Goal: Task Accomplishment & Management: Complete application form

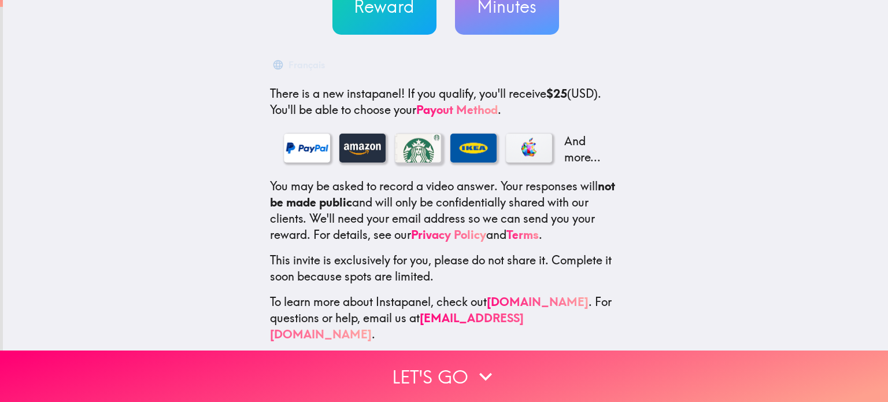
scroll to position [146, 0]
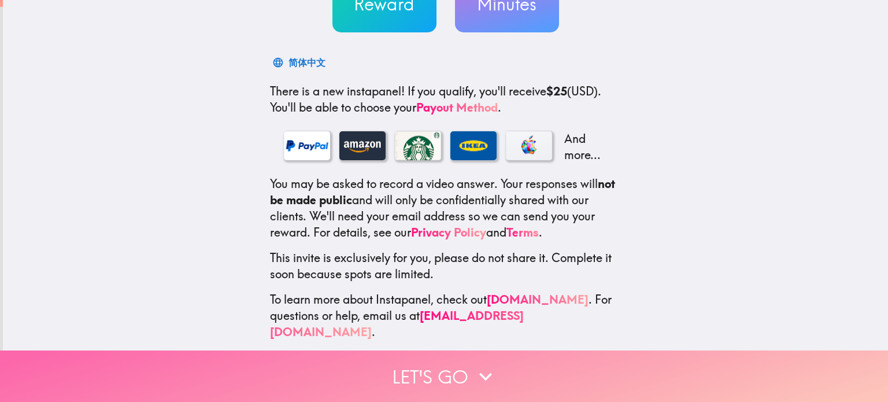
click at [479, 372] on icon "button" at bounding box center [485, 376] width 13 height 8
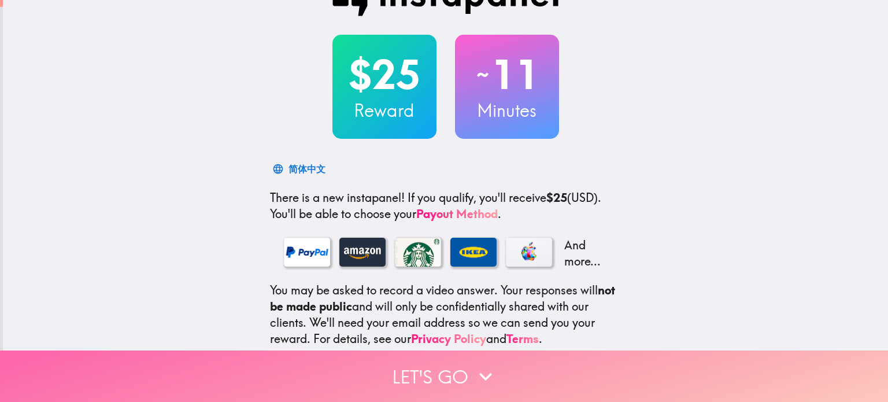
scroll to position [0, 0]
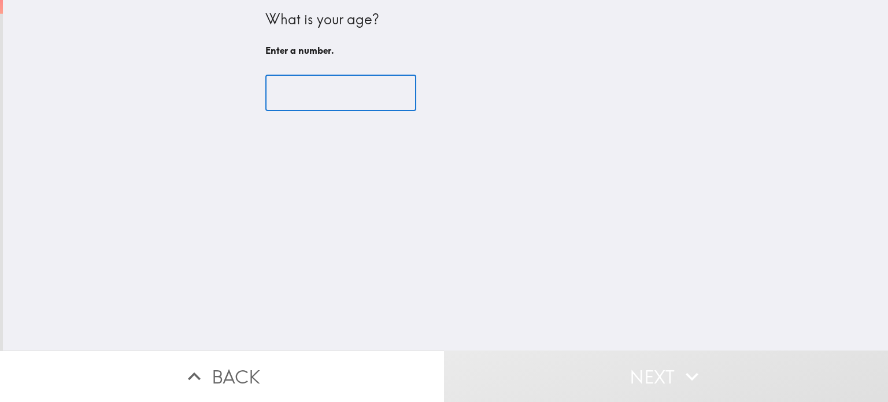
click at [316, 92] on input "number" at bounding box center [340, 93] width 151 height 36
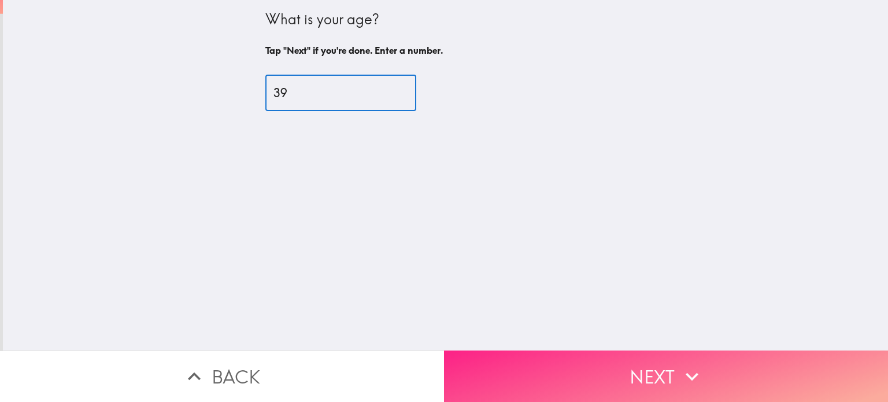
type input "39"
click at [695, 374] on icon "button" at bounding box center [691, 375] width 25 height 25
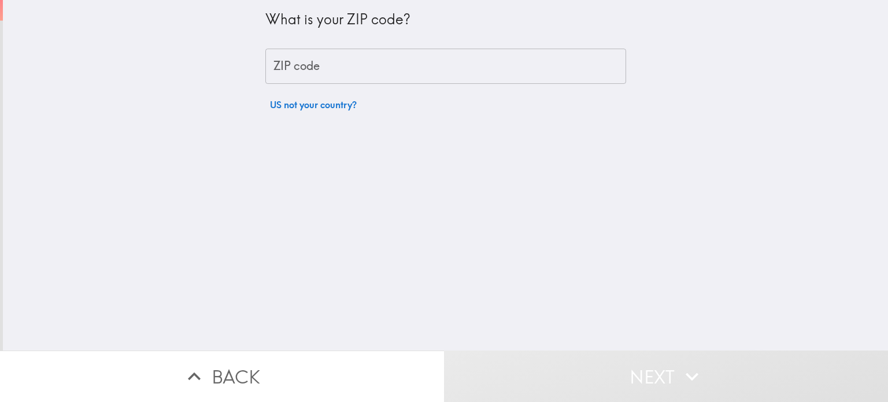
click at [404, 70] on input "ZIP code" at bounding box center [445, 67] width 361 height 36
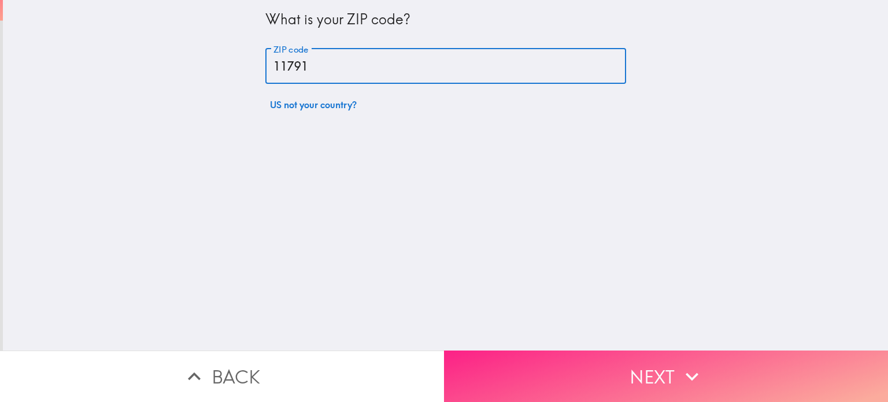
type input "11791"
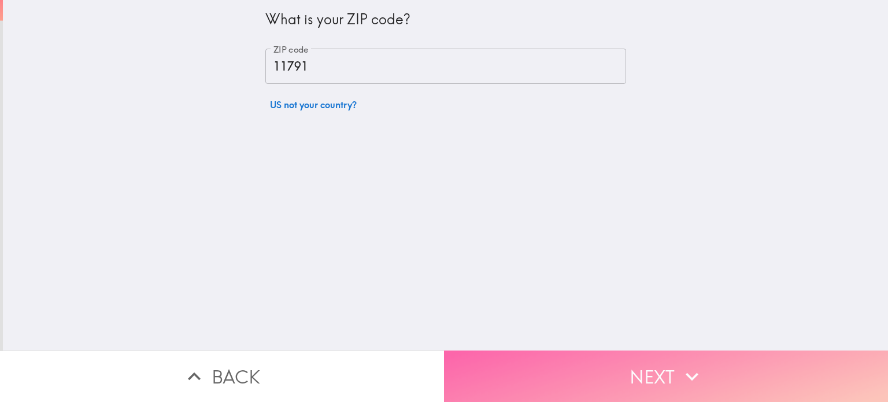
click at [667, 376] on button "Next" at bounding box center [666, 375] width 444 height 51
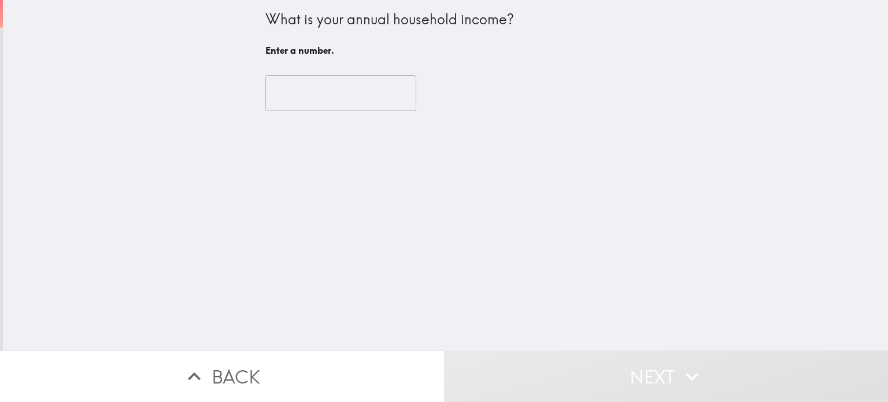
click at [333, 94] on input "number" at bounding box center [340, 93] width 151 height 36
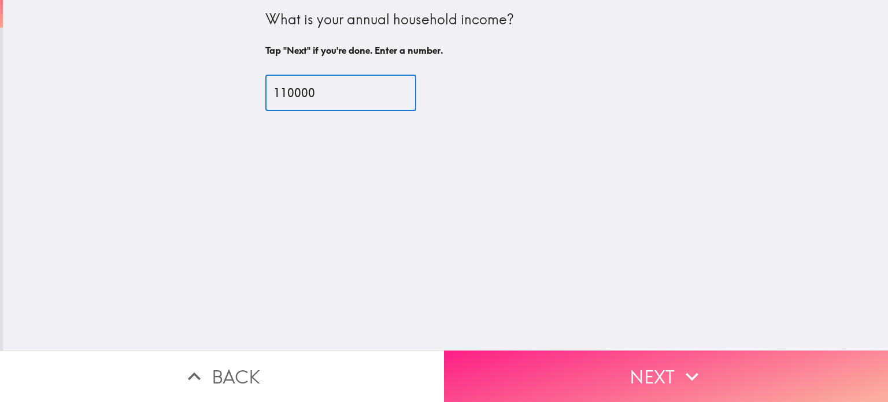
type input "110000"
click at [670, 374] on button "Next" at bounding box center [666, 375] width 444 height 51
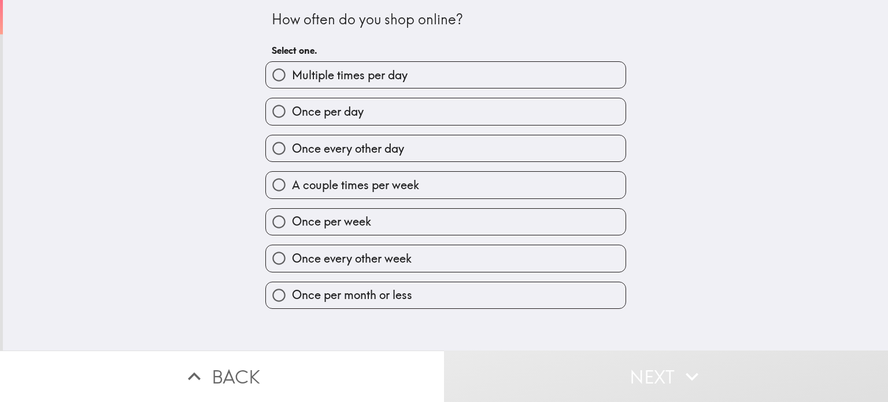
click at [352, 182] on span "A couple times per week" at bounding box center [355, 185] width 127 height 16
click at [292, 182] on input "A couple times per week" at bounding box center [279, 185] width 26 height 26
radio input "true"
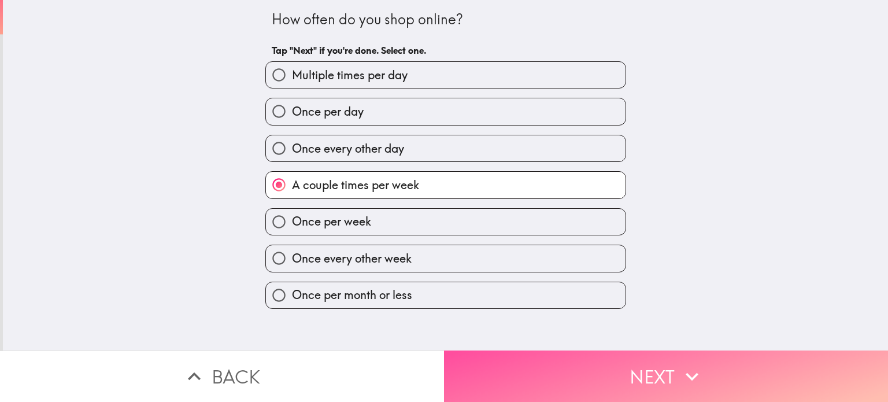
click at [674, 362] on button "Next" at bounding box center [666, 375] width 444 height 51
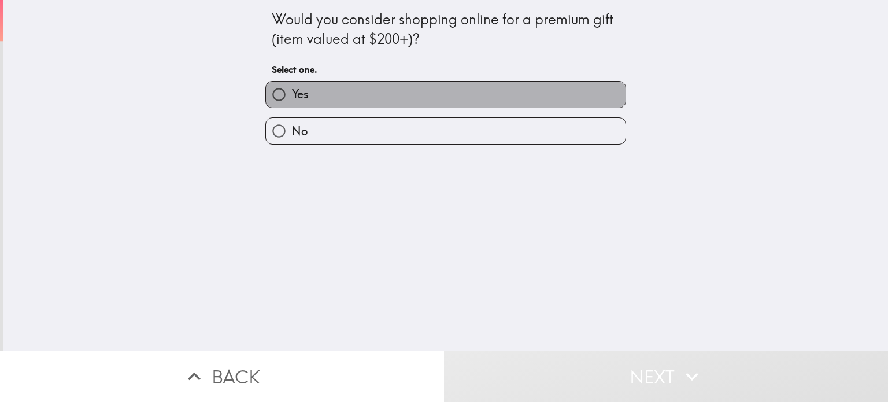
click at [465, 97] on label "Yes" at bounding box center [445, 94] width 359 height 26
click at [292, 97] on input "Yes" at bounding box center [279, 94] width 26 height 26
radio input "true"
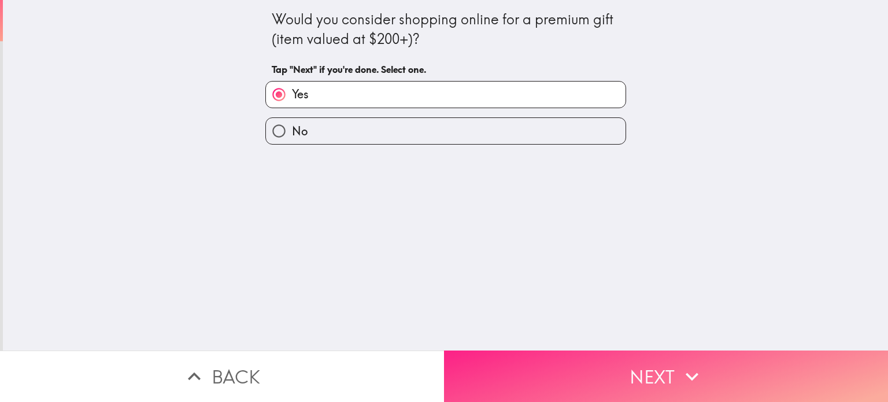
click at [671, 363] on button "Next" at bounding box center [666, 375] width 444 height 51
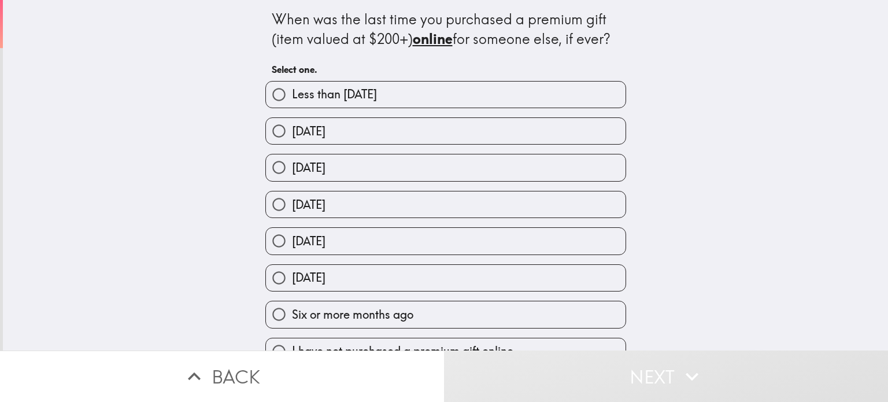
click at [429, 199] on label "[DATE]" at bounding box center [445, 204] width 359 height 26
click at [292, 199] on input "[DATE]" at bounding box center [279, 204] width 26 height 26
radio input "true"
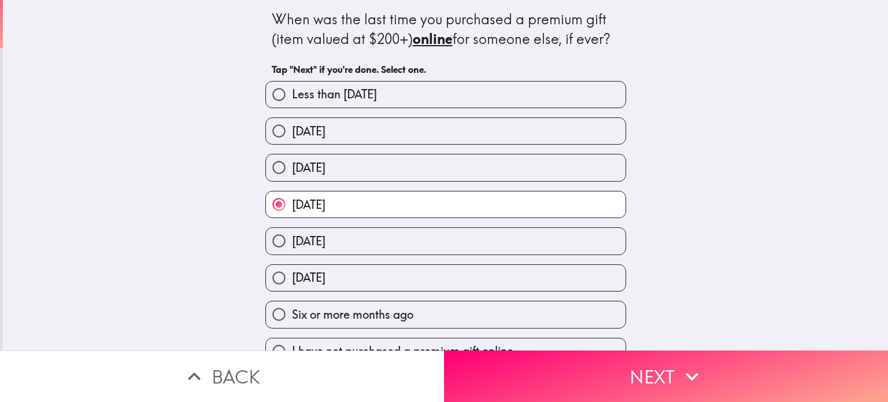
click at [693, 370] on icon "button" at bounding box center [691, 375] width 25 height 25
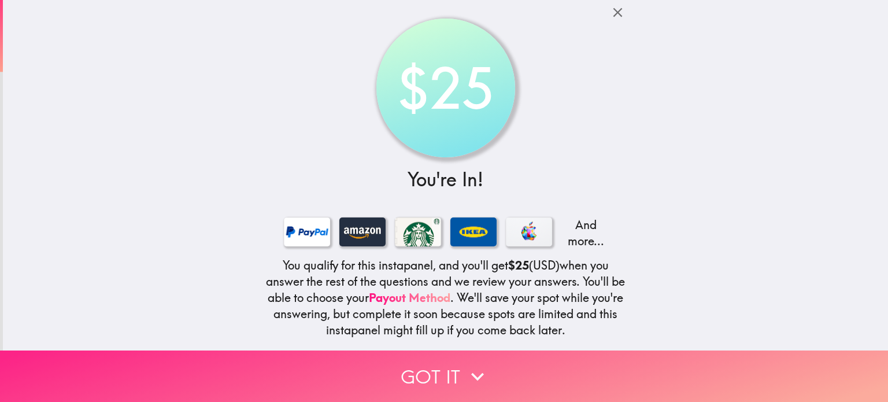
click at [496, 366] on button "Got it" at bounding box center [444, 375] width 888 height 51
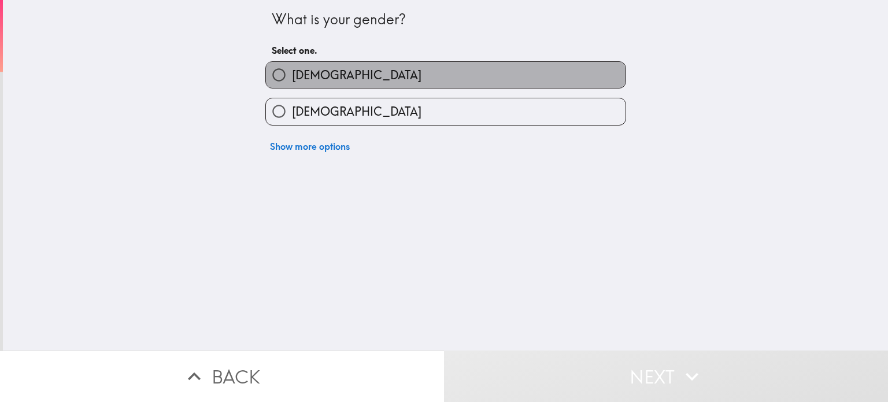
click at [309, 69] on span "[DEMOGRAPHIC_DATA]" at bounding box center [356, 75] width 129 height 16
click at [292, 69] on input "[DEMOGRAPHIC_DATA]" at bounding box center [279, 75] width 26 height 26
radio input "true"
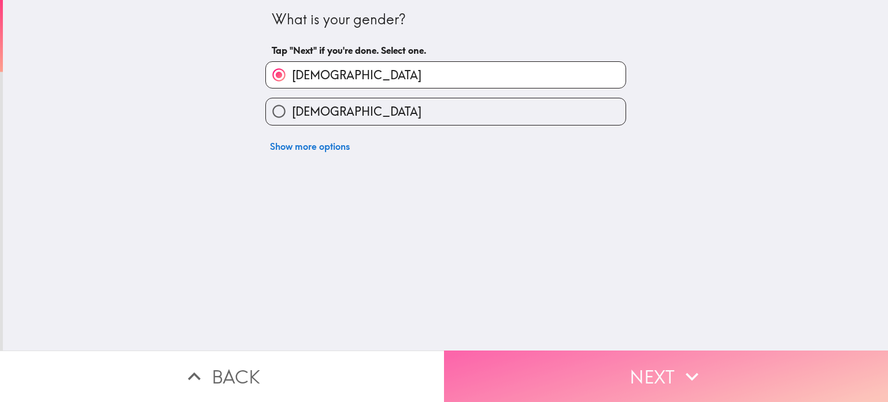
click at [668, 376] on button "Next" at bounding box center [666, 375] width 444 height 51
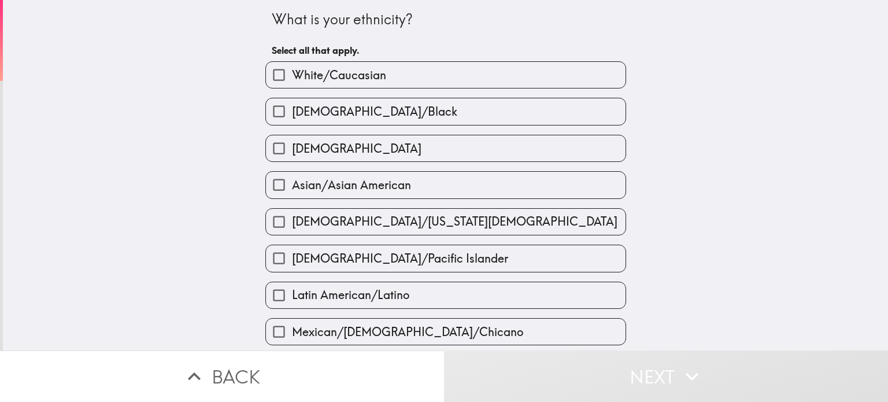
click at [303, 70] on span "White/Caucasian" at bounding box center [339, 75] width 94 height 16
click at [292, 70] on input "White/Caucasian" at bounding box center [279, 75] width 26 height 26
checkbox input "true"
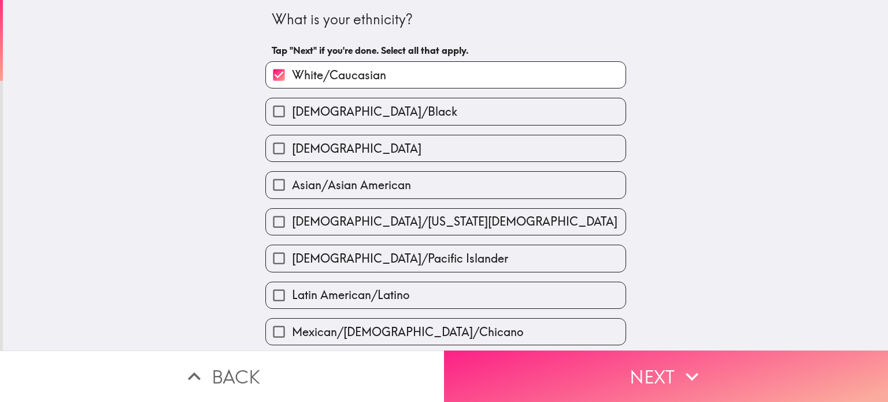
click at [656, 359] on button "Next" at bounding box center [666, 375] width 444 height 51
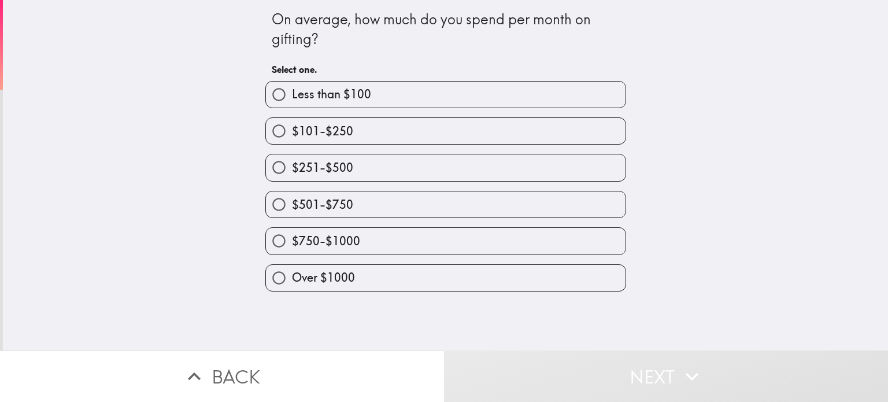
click at [409, 172] on label "$251-$500" at bounding box center [445, 167] width 359 height 26
click at [292, 172] on input "$251-$500" at bounding box center [279, 167] width 26 height 26
radio input "true"
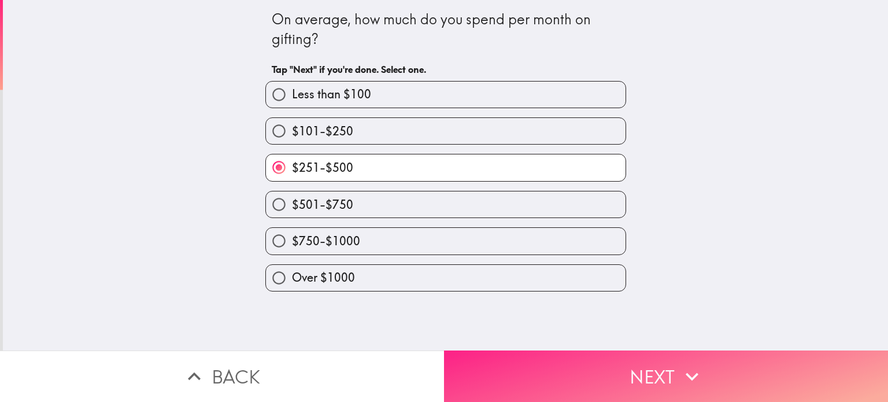
click at [662, 359] on button "Next" at bounding box center [666, 375] width 444 height 51
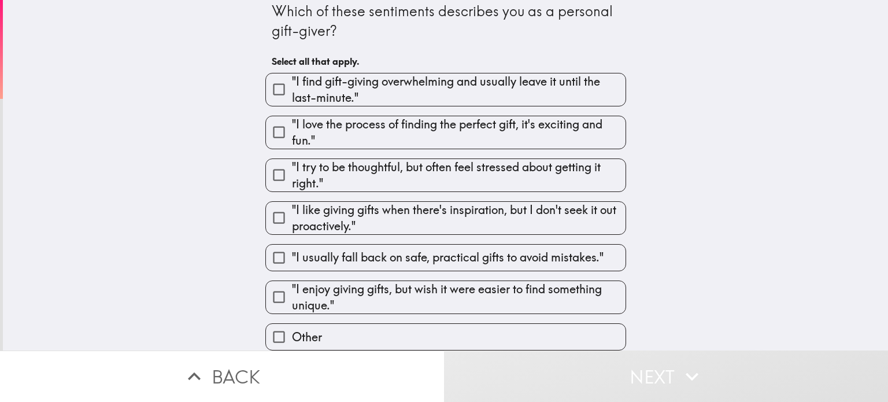
scroll to position [15, 0]
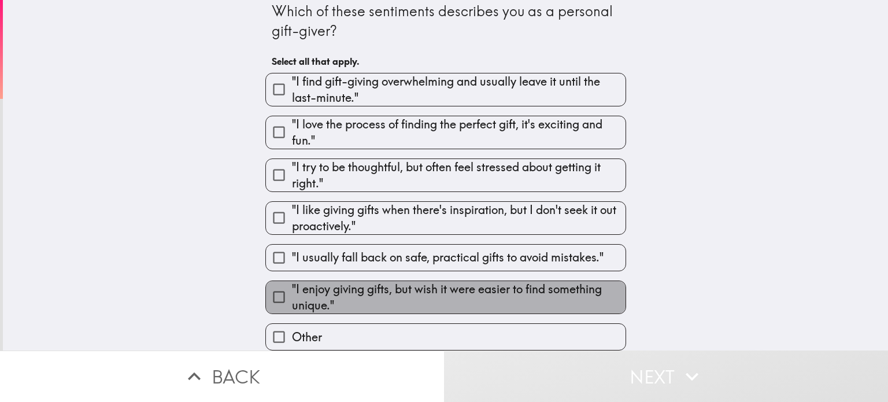
click at [415, 281] on span ""I enjoy giving gifts, but wish it were easier to find something unique."" at bounding box center [458, 297] width 333 height 32
click at [292, 284] on input ""I enjoy giving gifts, but wish it were easier to find something unique."" at bounding box center [279, 297] width 26 height 26
checkbox input "true"
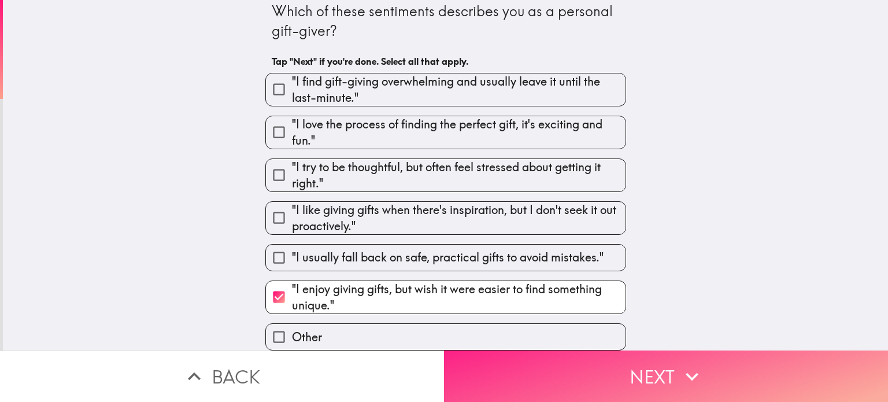
click at [654, 365] on button "Next" at bounding box center [666, 375] width 444 height 51
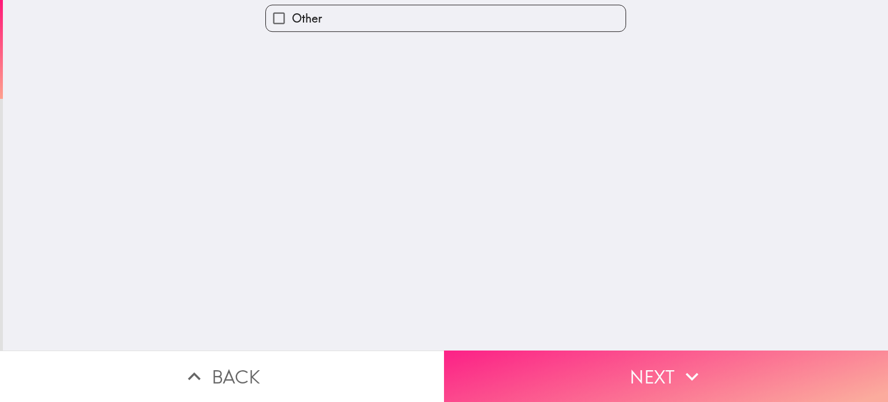
scroll to position [0, 0]
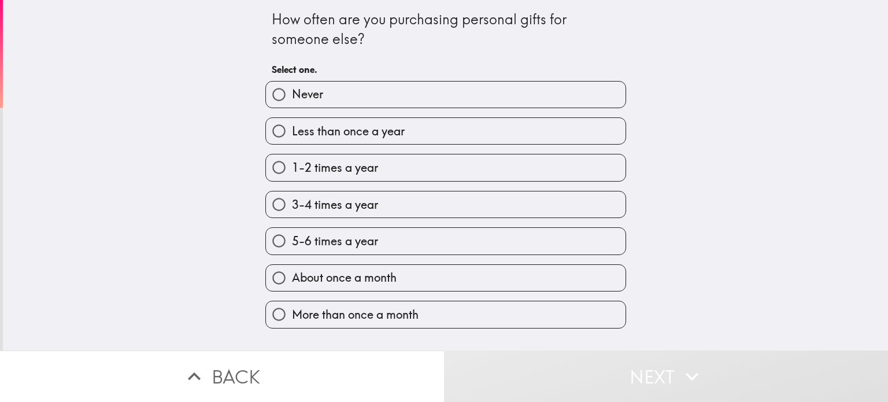
click at [387, 206] on label "3-4 times a year" at bounding box center [445, 204] width 359 height 26
click at [292, 206] on input "3-4 times a year" at bounding box center [279, 204] width 26 height 26
radio input "true"
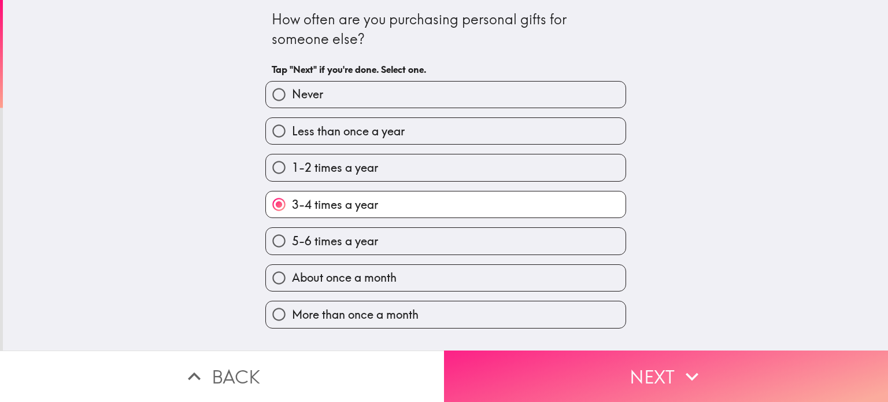
click at [660, 369] on button "Next" at bounding box center [666, 375] width 444 height 51
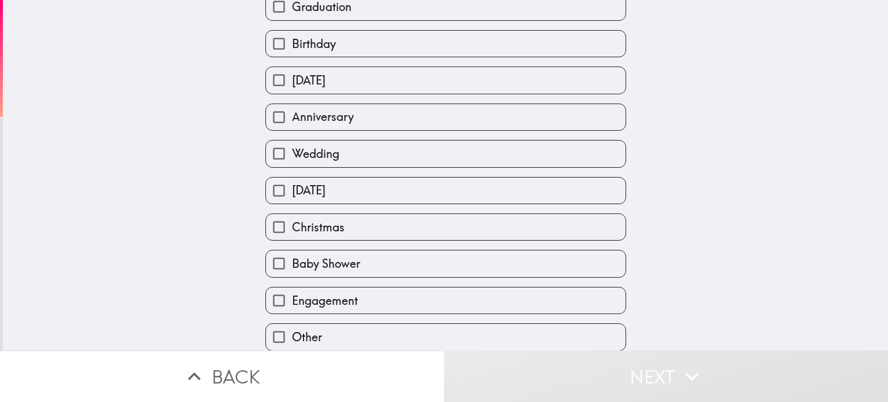
scroll to position [166, 0]
click at [342, 325] on label "Other" at bounding box center [445, 336] width 359 height 26
click at [292, 325] on input "Other" at bounding box center [279, 336] width 26 height 26
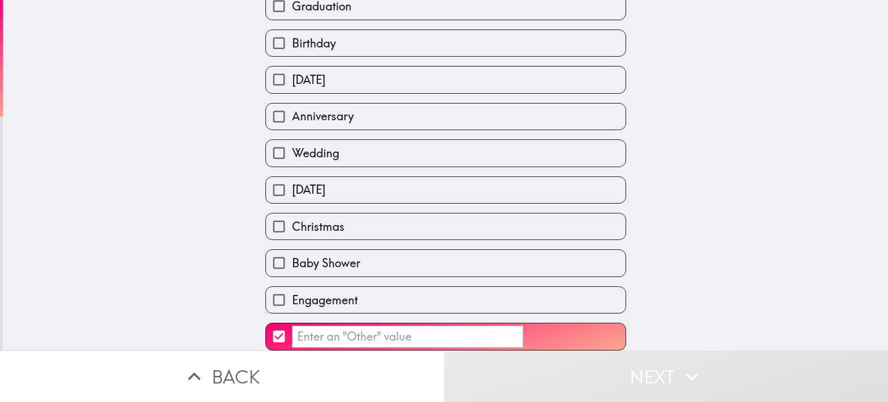
click at [266, 323] on input "​" at bounding box center [279, 336] width 26 height 26
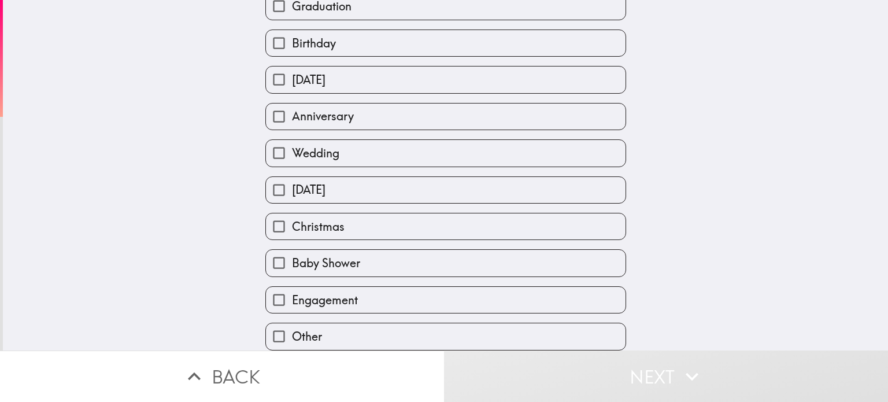
click at [277, 326] on input "Other" at bounding box center [279, 336] width 26 height 26
checkbox input "true"
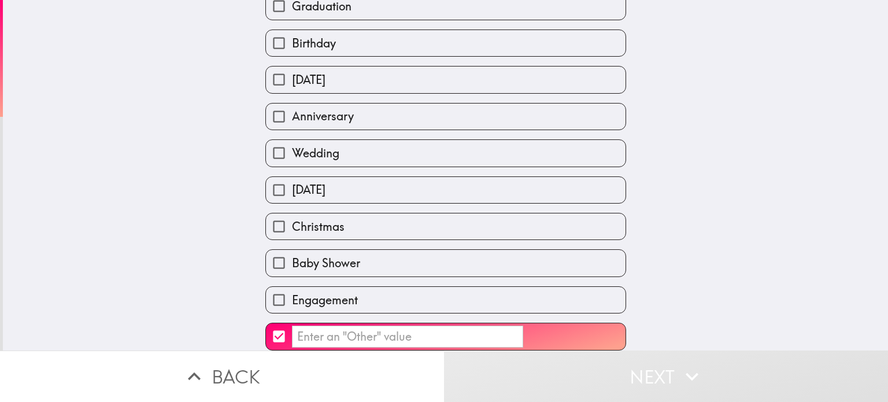
click at [392, 330] on input "​" at bounding box center [407, 336] width 231 height 23
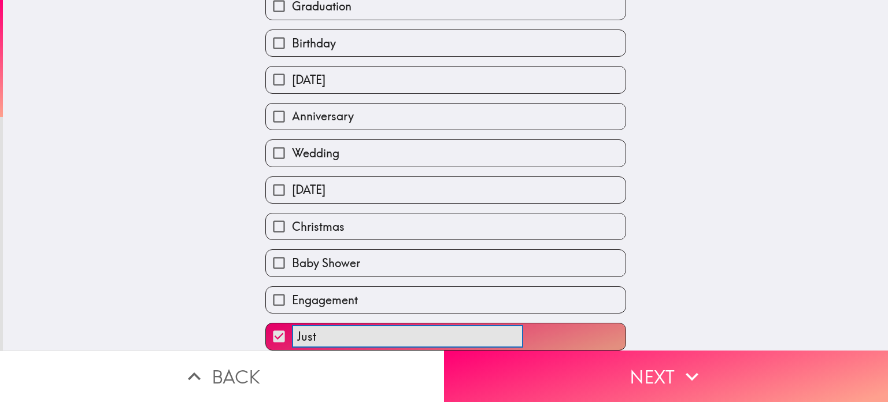
click at [266, 323] on button "Just ​" at bounding box center [445, 336] width 359 height 26
click at [266, 323] on button "Just because ​" at bounding box center [445, 336] width 359 height 26
click at [266, 323] on button "Just because - ​" at bounding box center [445, 336] width 359 height 26
click at [266, 323] on button "Just because - for ​" at bounding box center [445, 336] width 359 height 26
click at [266, 323] on button "Just because - for my ​" at bounding box center [445, 336] width 359 height 26
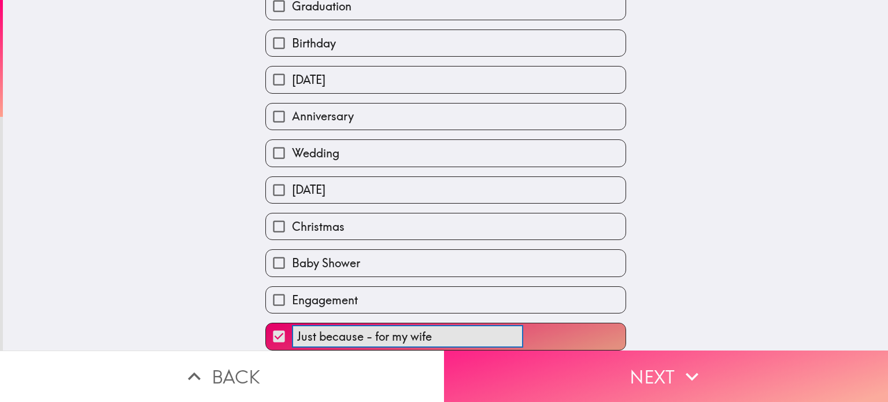
type input "Just because - for my wife"
click at [686, 373] on icon "button" at bounding box center [691, 375] width 25 height 25
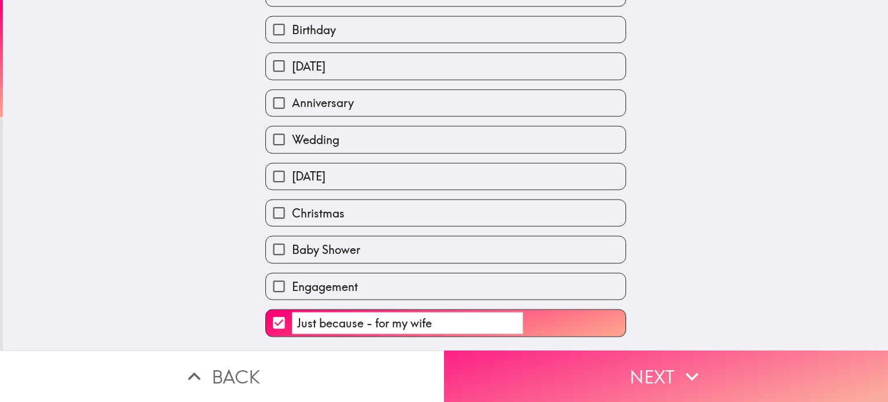
scroll to position [0, 0]
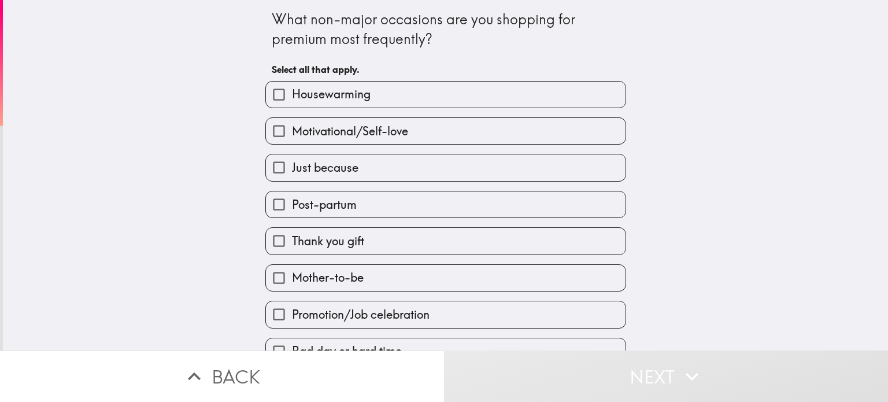
click at [388, 172] on label "Just because" at bounding box center [445, 167] width 359 height 26
click at [292, 172] on input "Just because" at bounding box center [279, 167] width 26 height 26
checkbox input "true"
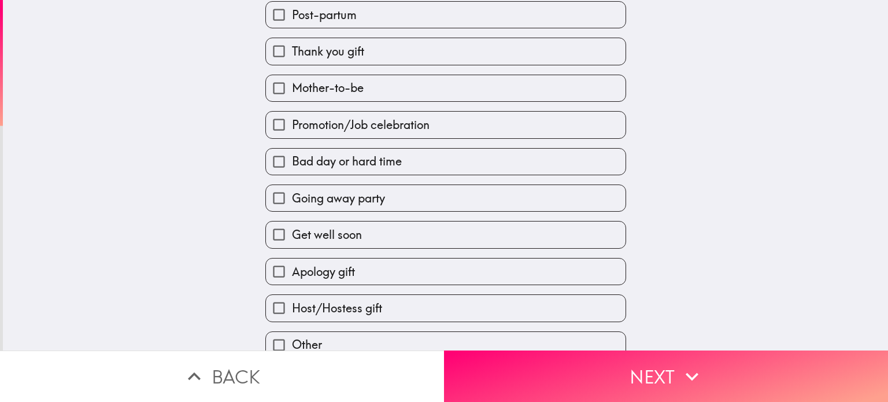
scroll to position [203, 0]
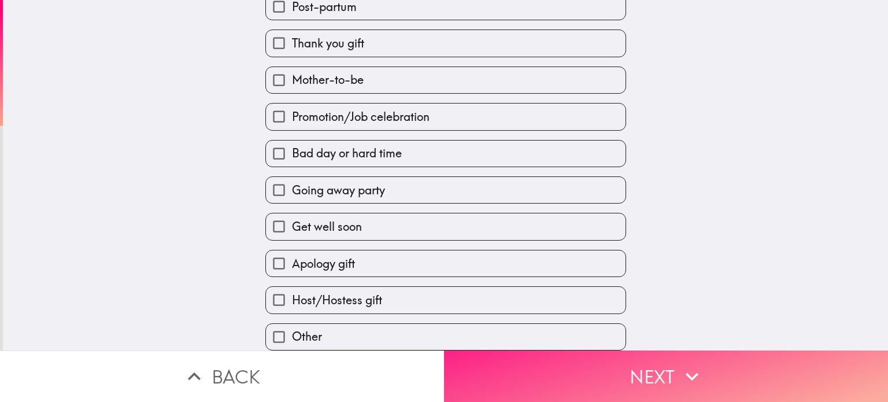
click at [648, 359] on button "Next" at bounding box center [666, 375] width 444 height 51
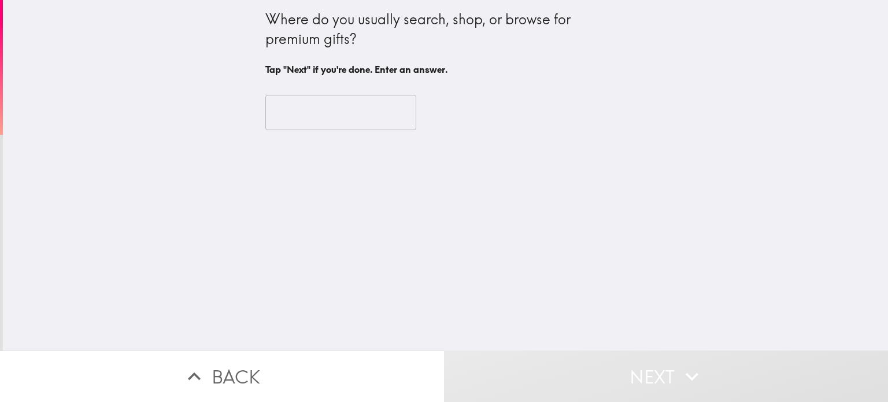
click at [328, 112] on input "text" at bounding box center [340, 113] width 151 height 36
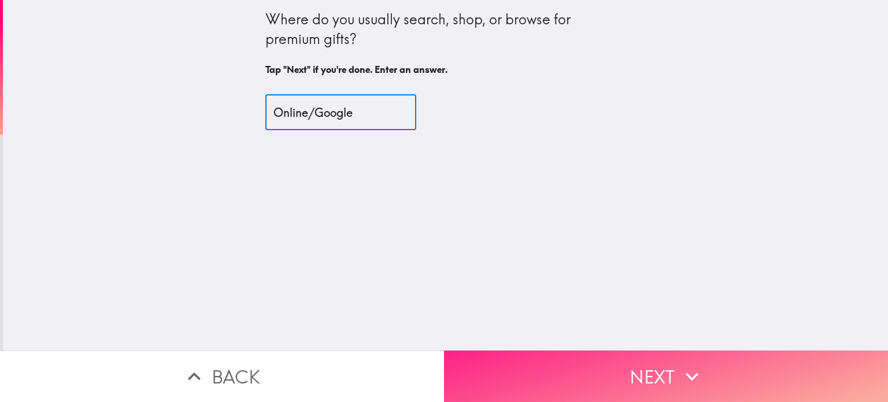
type input "Online/Google"
click at [693, 370] on icon "button" at bounding box center [691, 375] width 25 height 25
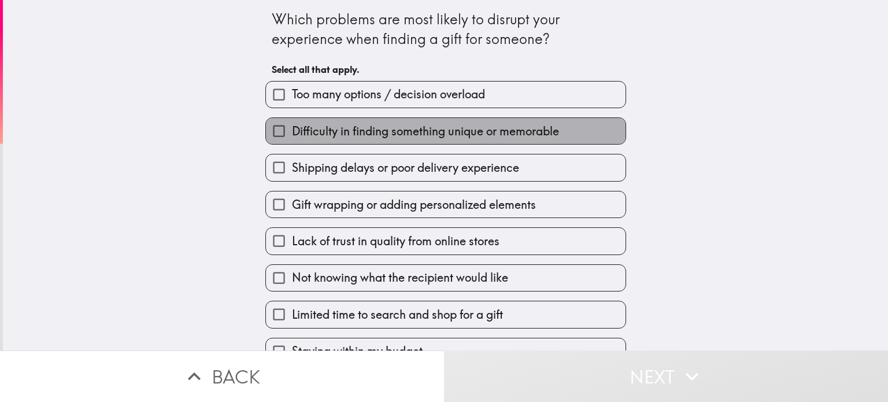
click at [450, 131] on span "Difficulty in finding something unique or memorable" at bounding box center [425, 131] width 267 height 16
click at [292, 131] on input "Difficulty in finding something unique or memorable" at bounding box center [279, 131] width 26 height 26
checkbox input "true"
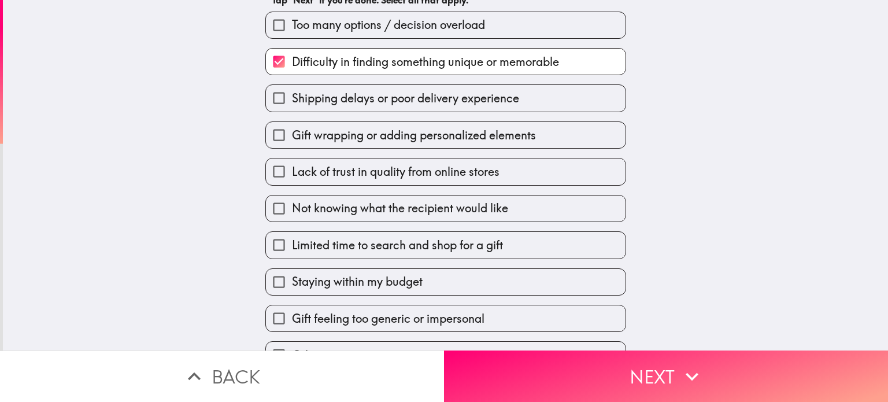
scroll to position [94, 0]
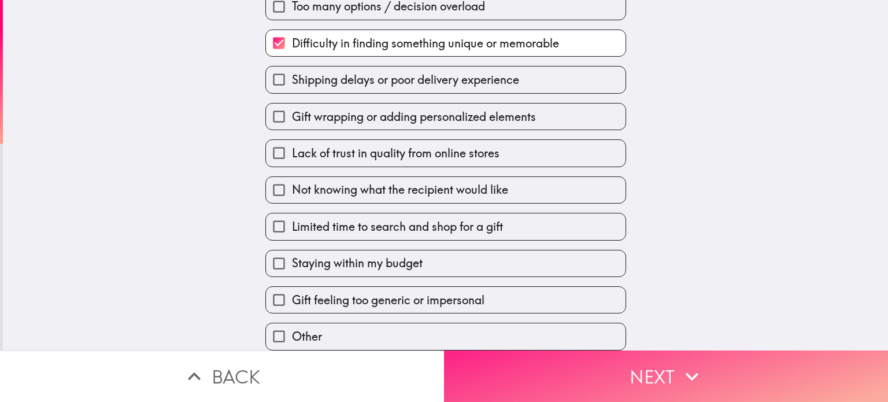
click at [679, 364] on icon "button" at bounding box center [691, 375] width 25 height 25
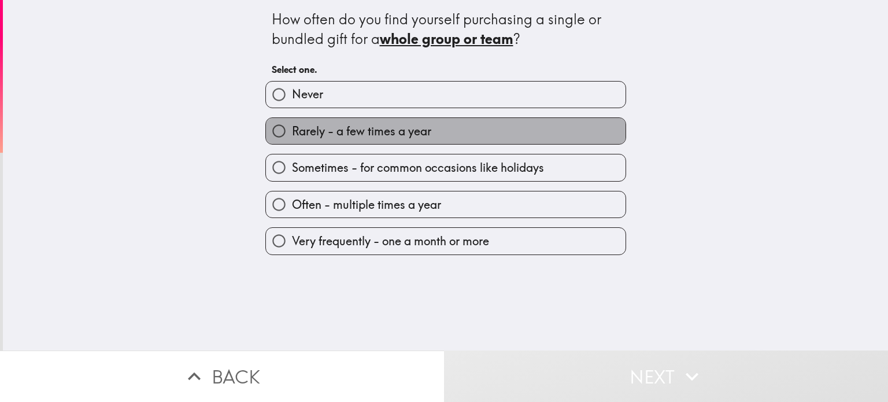
click at [446, 132] on label "Rarely - a few times a year" at bounding box center [445, 131] width 359 height 26
click at [292, 132] on input "Rarely - a few times a year" at bounding box center [279, 131] width 26 height 26
radio input "true"
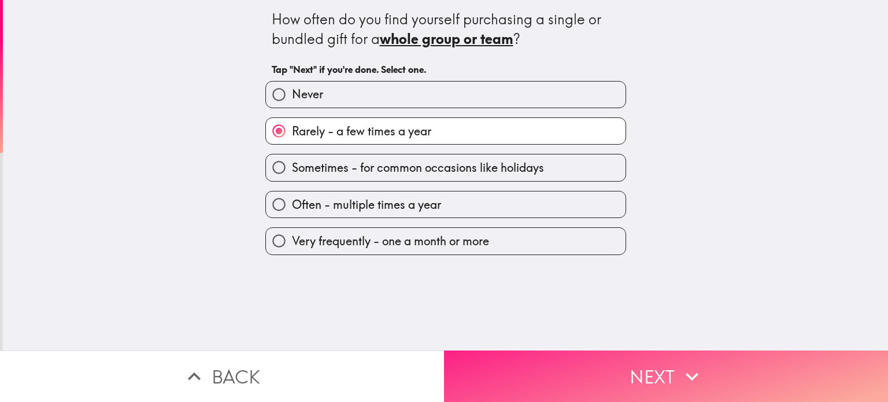
click at [671, 361] on button "Next" at bounding box center [666, 375] width 444 height 51
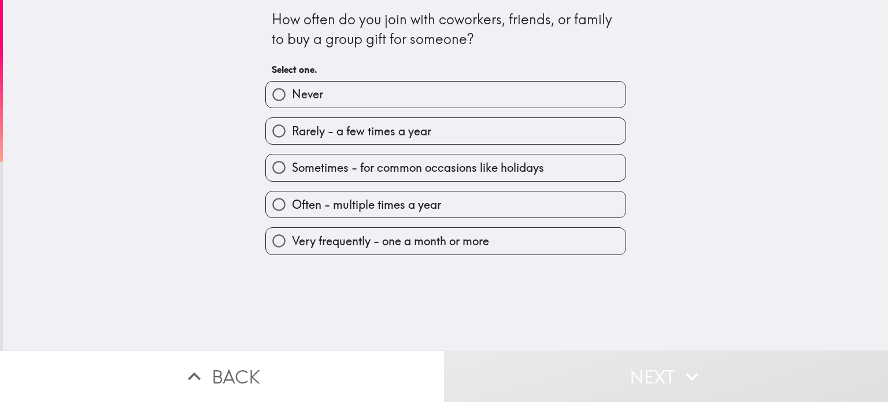
click at [432, 202] on span "Often - multiple times a year" at bounding box center [366, 204] width 149 height 16
click at [292, 202] on input "Often - multiple times a year" at bounding box center [279, 204] width 26 height 26
radio input "true"
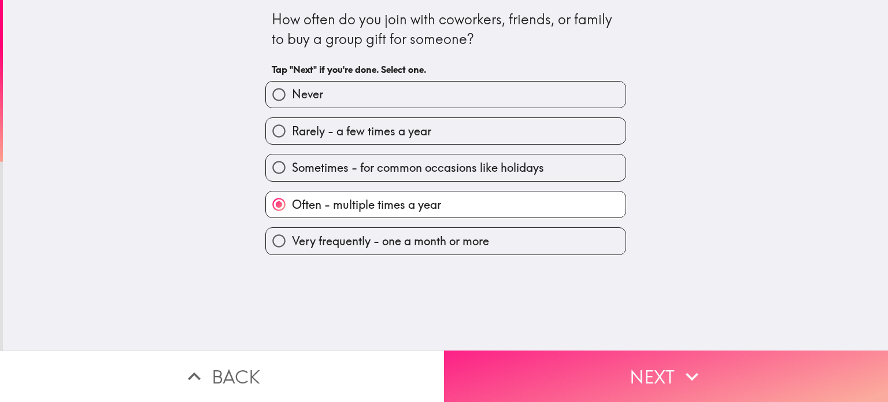
click at [652, 367] on button "Next" at bounding box center [666, 375] width 444 height 51
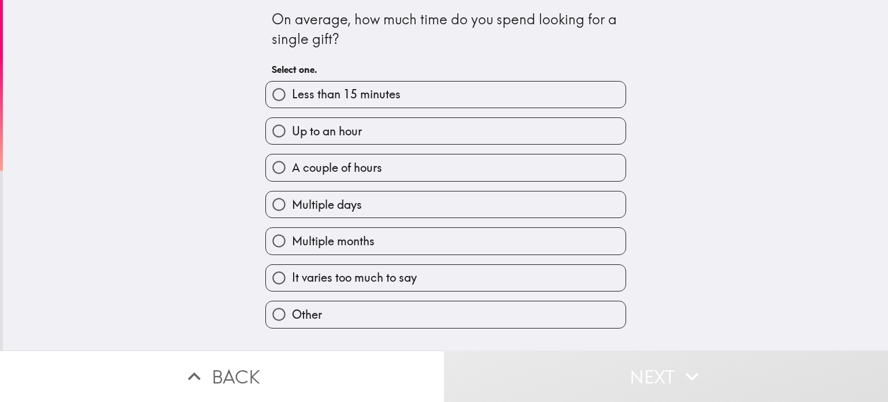
click at [404, 138] on label "Up to an hour" at bounding box center [445, 131] width 359 height 26
click at [292, 138] on input "Up to an hour" at bounding box center [279, 131] width 26 height 26
radio input "true"
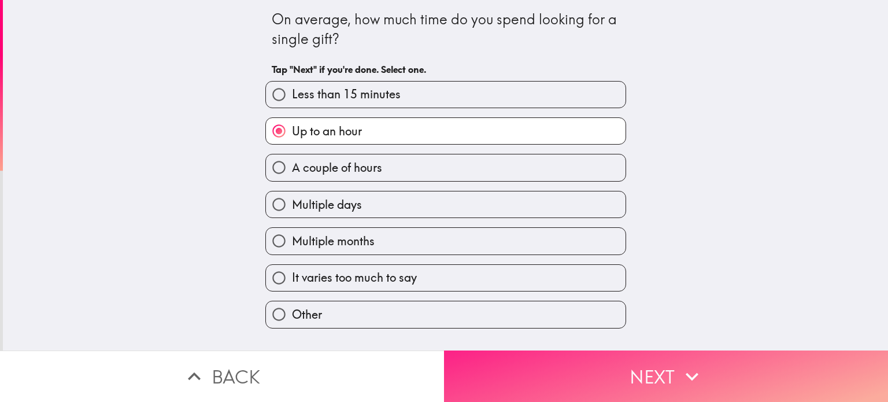
click at [654, 362] on button "Next" at bounding box center [666, 375] width 444 height 51
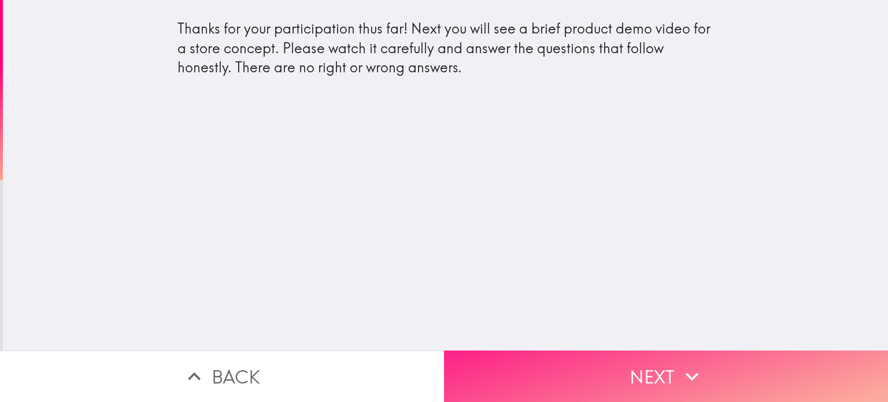
click at [679, 365] on icon "button" at bounding box center [691, 375] width 25 height 25
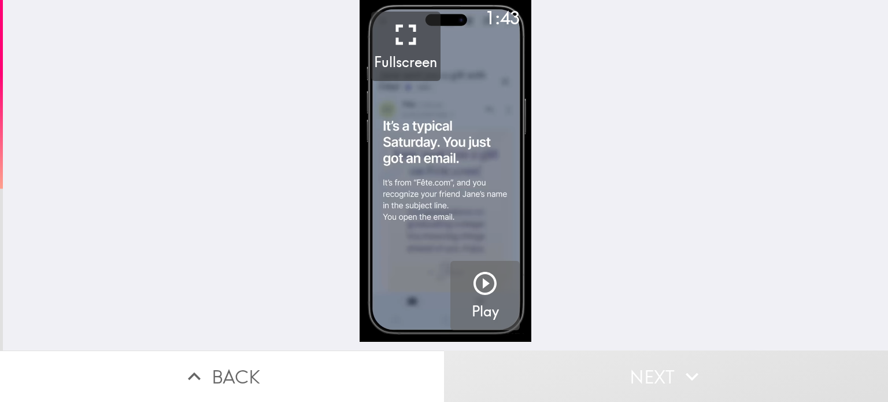
click at [477, 288] on icon "button" at bounding box center [485, 283] width 28 height 28
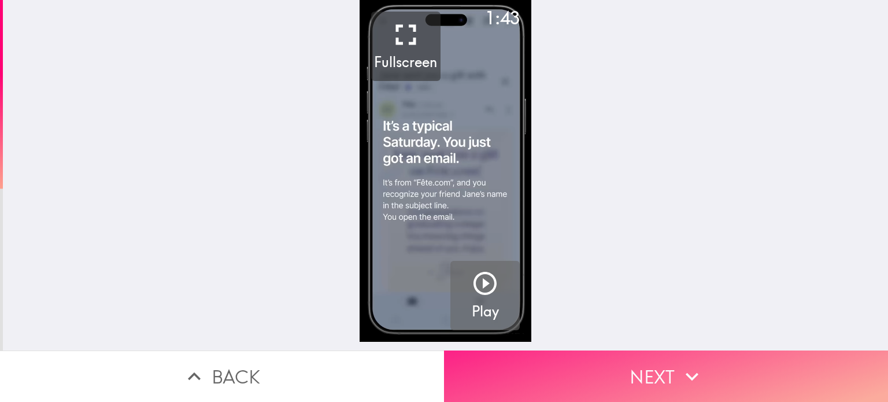
click at [682, 363] on icon "button" at bounding box center [691, 375] width 25 height 25
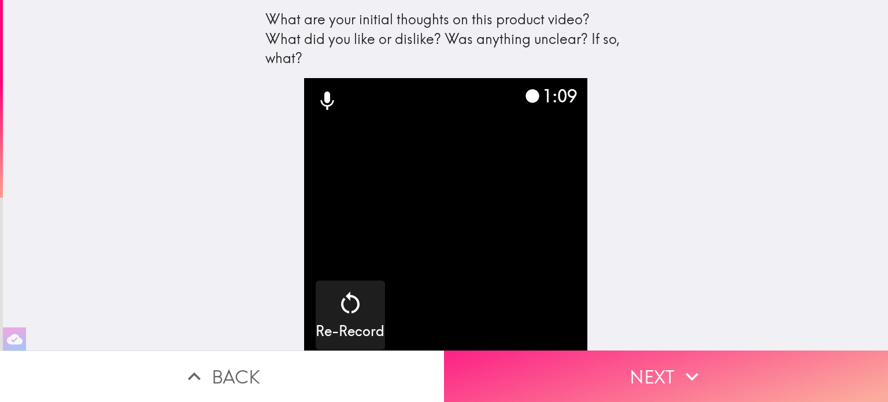
click at [665, 360] on button "Next" at bounding box center [666, 375] width 444 height 51
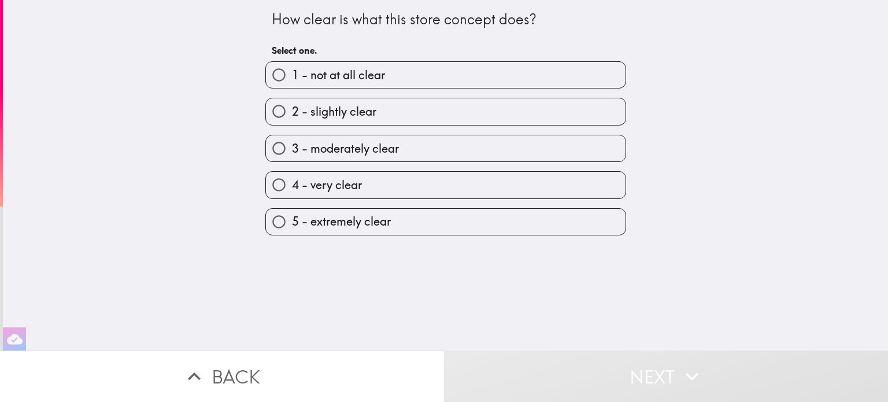
click at [337, 216] on span "5 - extremely clear" at bounding box center [341, 221] width 99 height 16
click at [292, 216] on input "5 - extremely clear" at bounding box center [279, 222] width 26 height 26
radio input "true"
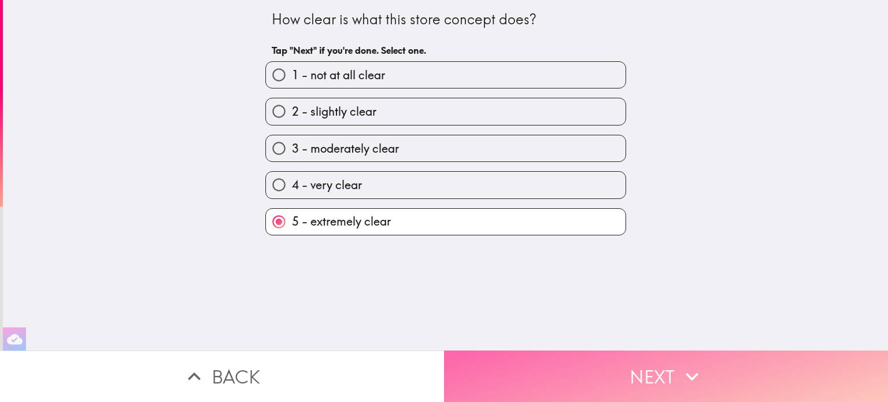
click at [679, 363] on icon "button" at bounding box center [691, 375] width 25 height 25
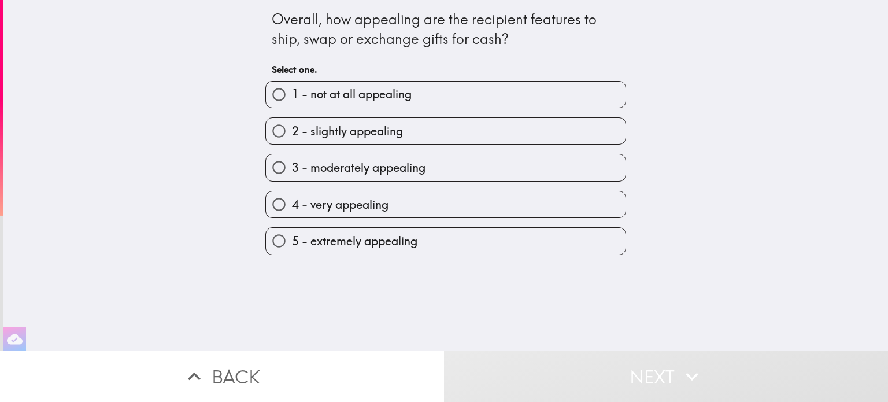
click at [378, 203] on span "4 - very appealing" at bounding box center [340, 204] width 97 height 16
click at [292, 203] on input "4 - very appealing" at bounding box center [279, 204] width 26 height 26
radio input "true"
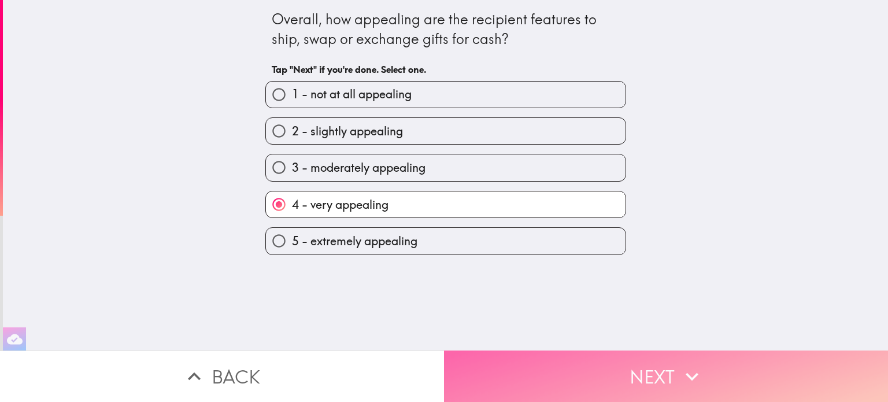
click at [656, 369] on button "Next" at bounding box center [666, 375] width 444 height 51
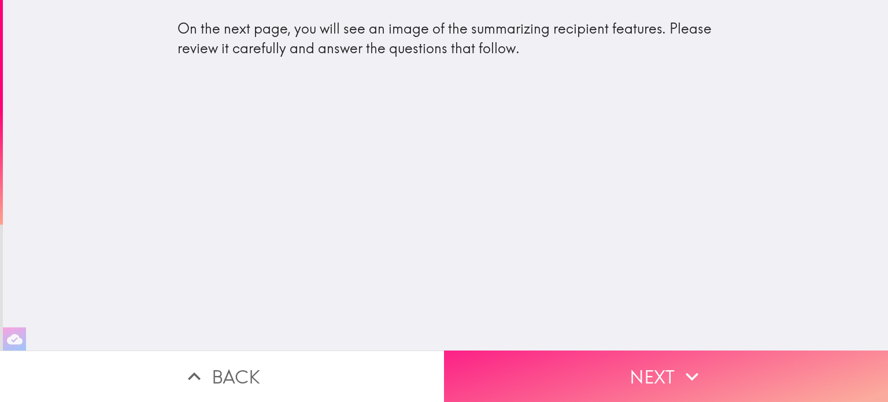
click at [679, 365] on icon "button" at bounding box center [691, 375] width 25 height 25
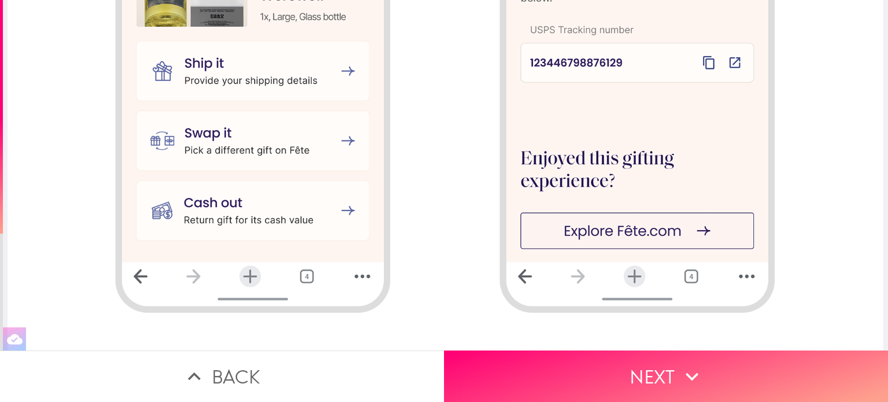
scroll to position [1349, 0]
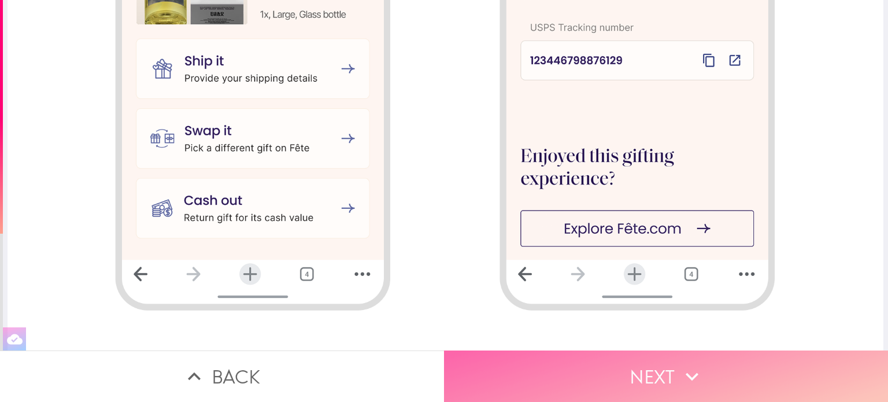
click at [687, 372] on icon "button" at bounding box center [691, 376] width 13 height 8
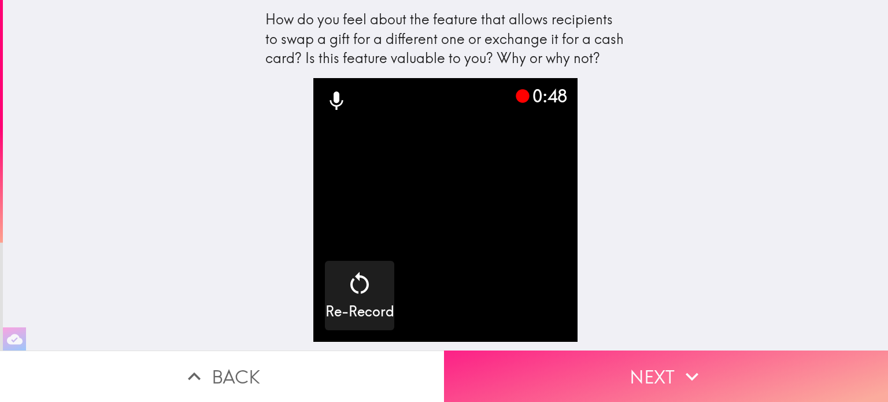
click at [685, 372] on icon "button" at bounding box center [691, 376] width 13 height 8
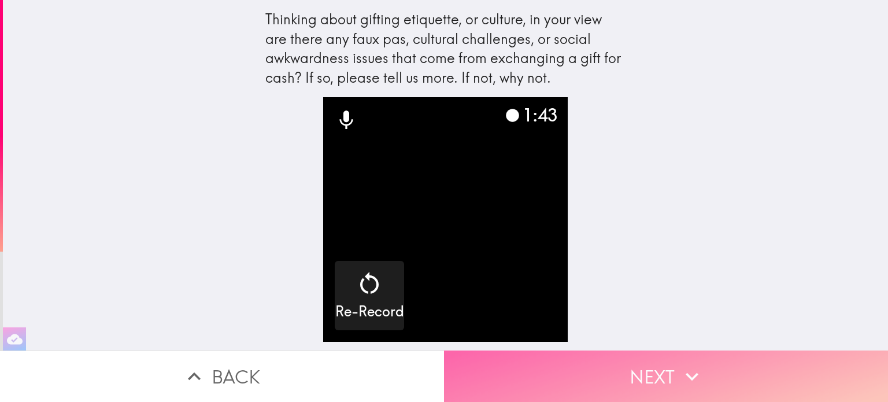
click at [679, 371] on icon "button" at bounding box center [691, 375] width 25 height 25
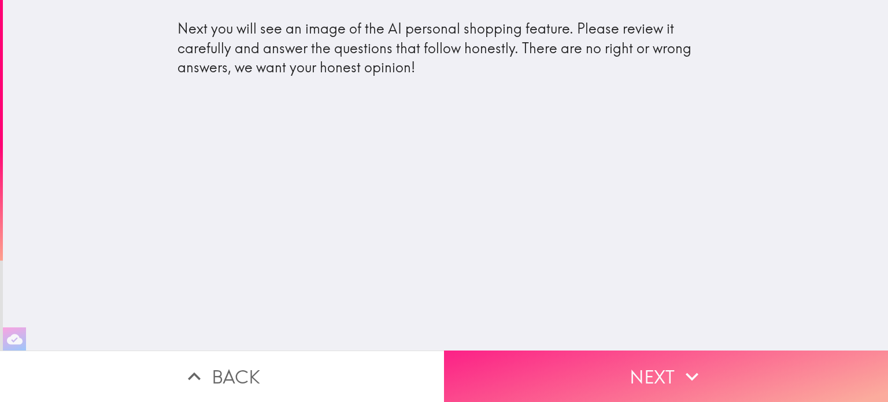
click at [658, 358] on button "Next" at bounding box center [666, 375] width 444 height 51
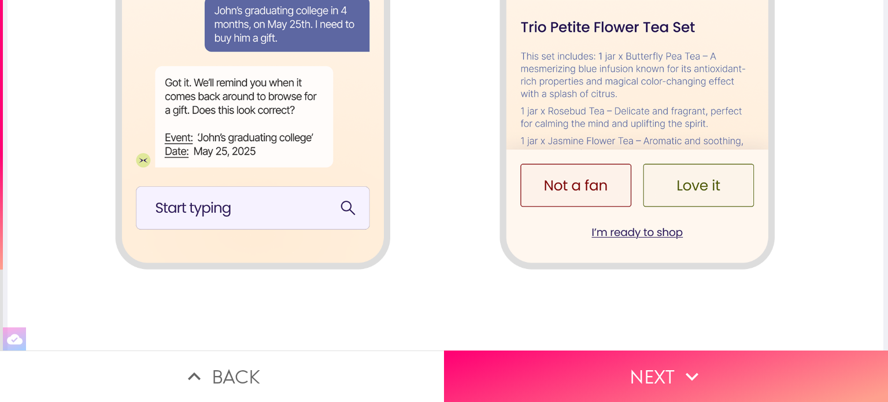
scroll to position [1406, 0]
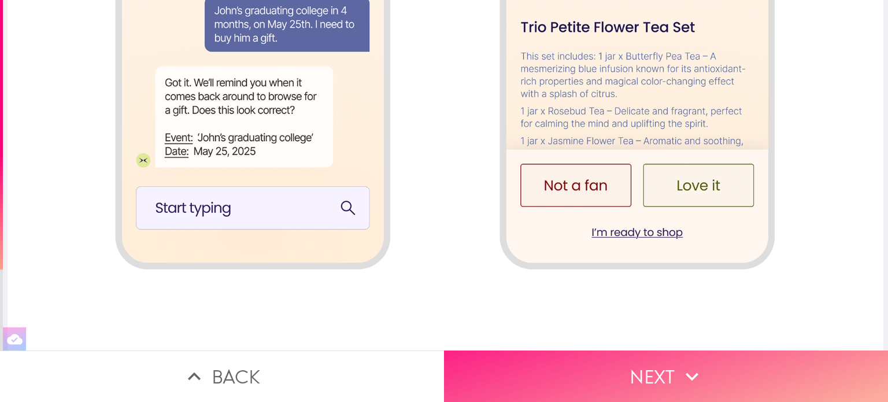
click at [682, 369] on icon "button" at bounding box center [691, 375] width 25 height 25
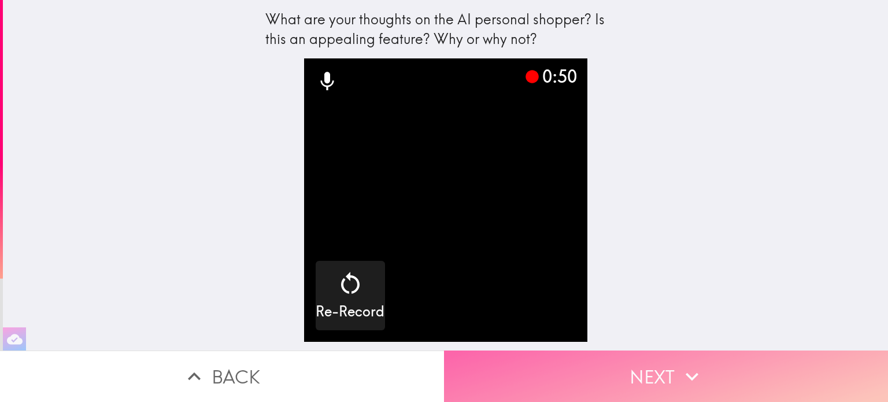
click at [645, 371] on button "Next" at bounding box center [666, 375] width 444 height 51
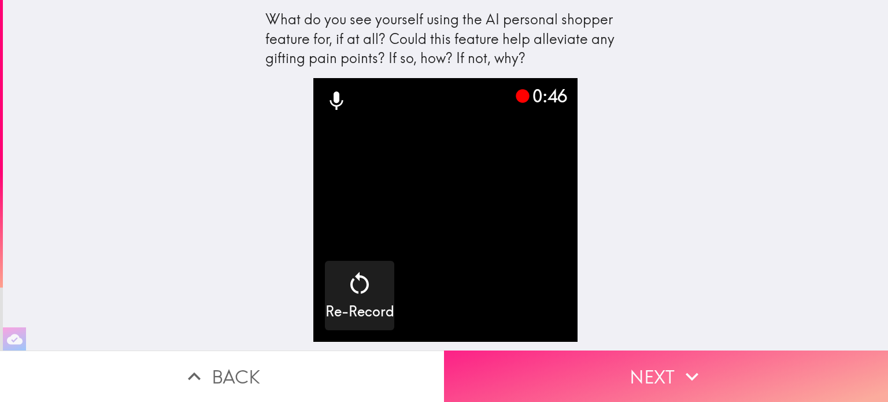
click at [679, 365] on icon "button" at bounding box center [691, 375] width 25 height 25
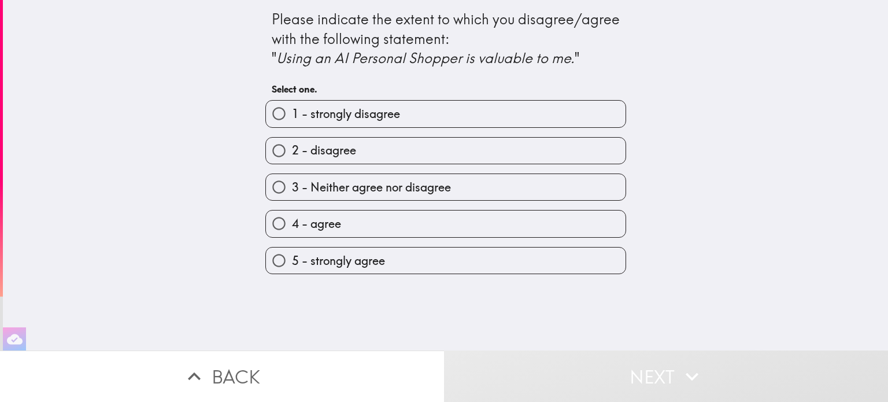
click at [398, 231] on label "4 - agree" at bounding box center [445, 223] width 359 height 26
click at [292, 231] on input "4 - agree" at bounding box center [279, 223] width 26 height 26
radio input "true"
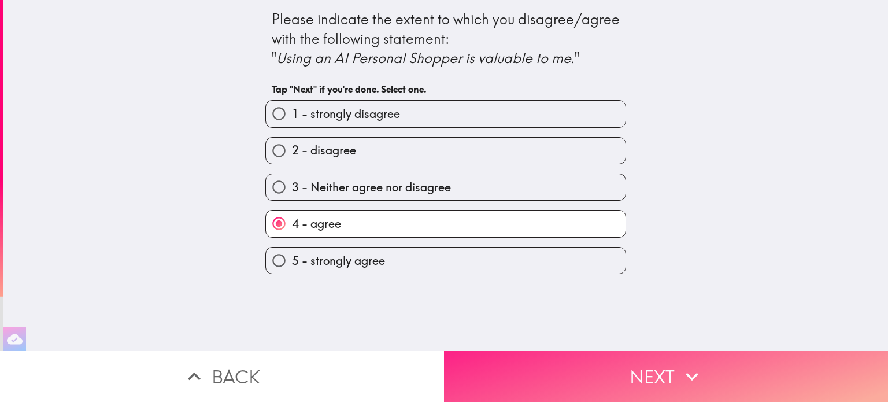
click at [684, 365] on icon "button" at bounding box center [691, 375] width 25 height 25
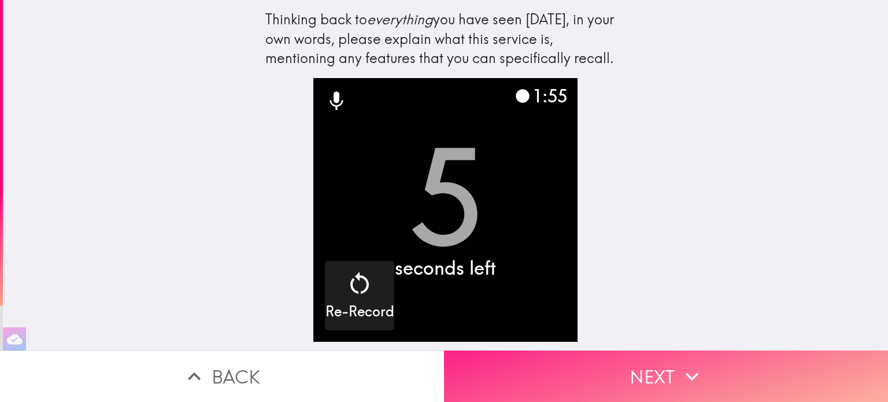
click at [689, 370] on icon "button" at bounding box center [691, 375] width 25 height 25
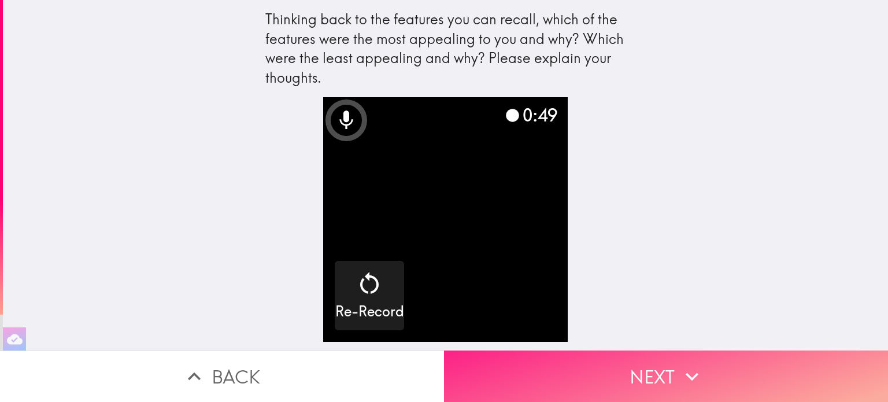
click at [688, 372] on icon "button" at bounding box center [691, 376] width 13 height 8
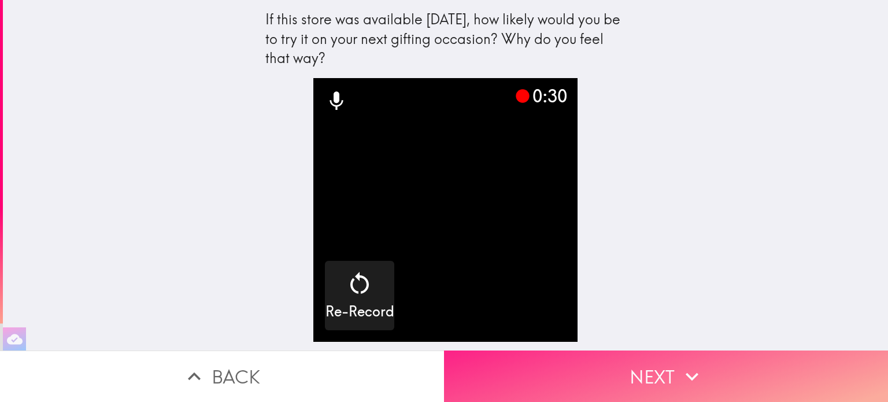
click at [655, 368] on button "Next" at bounding box center [666, 375] width 444 height 51
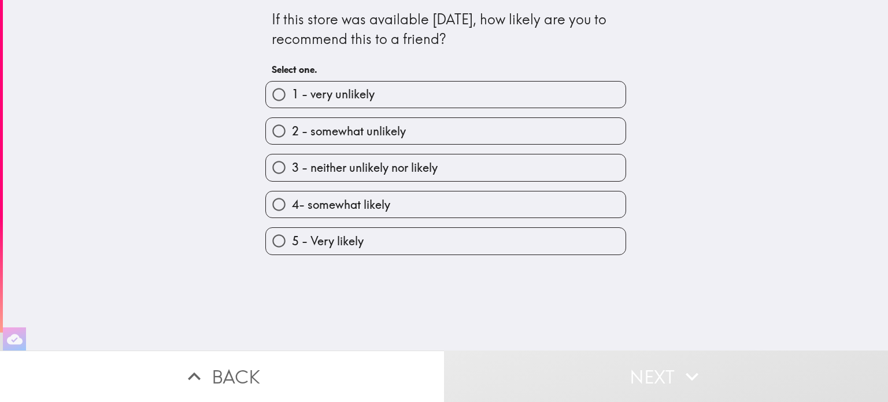
click at [346, 234] on span "5 - Very likely" at bounding box center [328, 241] width 72 height 16
click at [292, 234] on input "5 - Very likely" at bounding box center [279, 241] width 26 height 26
radio input "true"
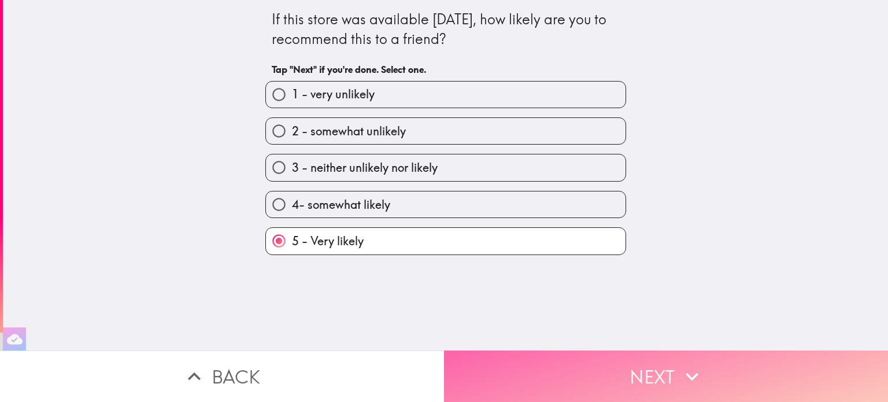
click at [660, 363] on button "Next" at bounding box center [666, 375] width 444 height 51
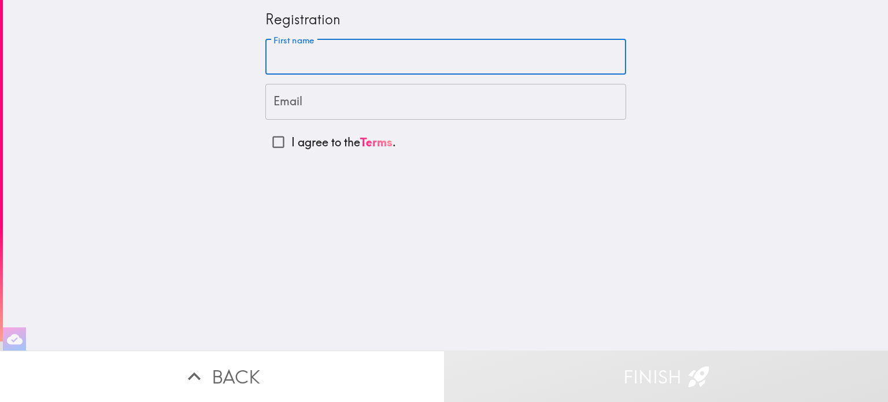
click at [328, 55] on input "First name" at bounding box center [445, 57] width 361 height 36
type input "[PERSON_NAME]"
type input "[EMAIL_ADDRESS][DOMAIN_NAME]"
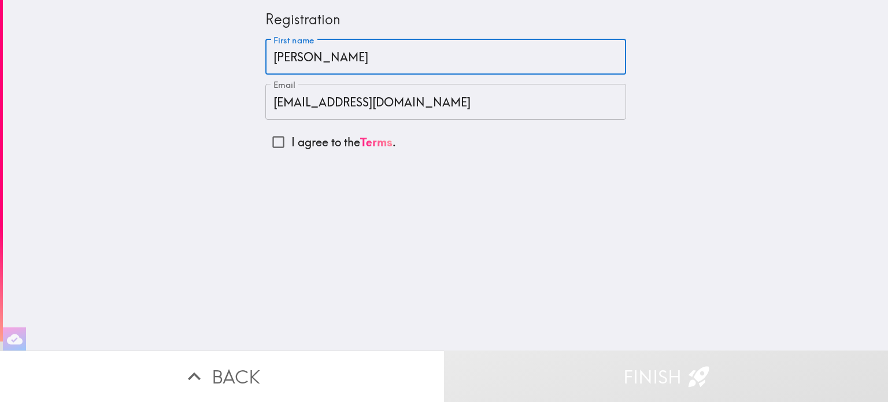
click at [268, 144] on input "I agree to the Terms ." at bounding box center [278, 142] width 26 height 26
checkbox input "true"
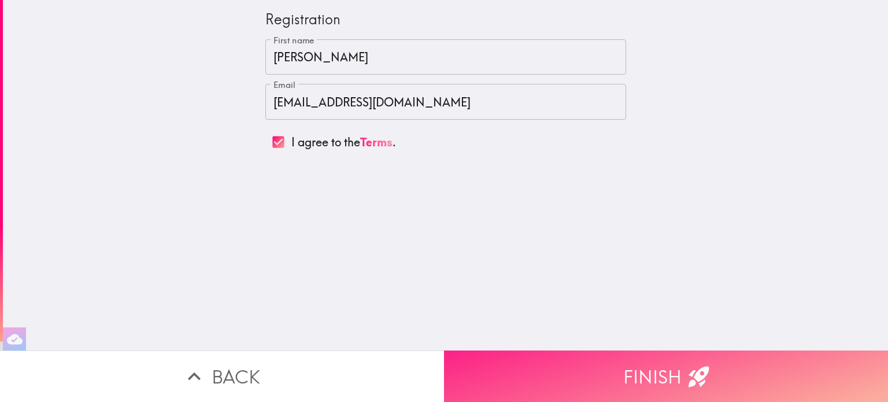
click at [670, 365] on button "Finish" at bounding box center [666, 375] width 444 height 51
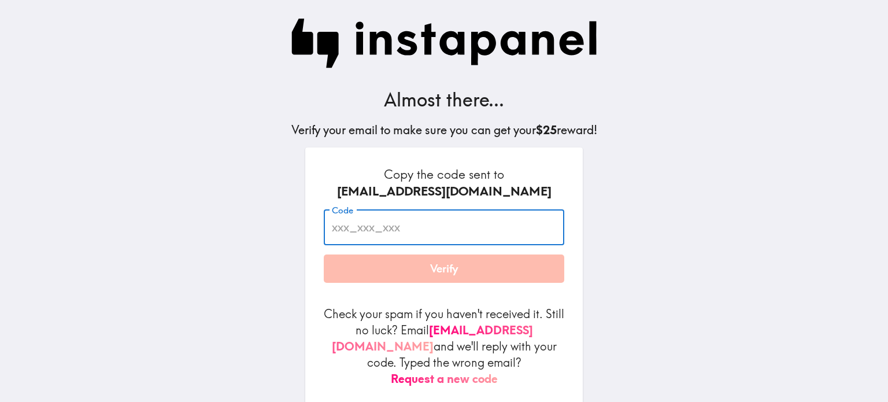
click at [352, 231] on input "Code" at bounding box center [444, 227] width 240 height 36
paste input "D42_kL6_yer"
type input "D42_kL6_yer"
click at [454, 268] on button "Verify" at bounding box center [444, 268] width 240 height 29
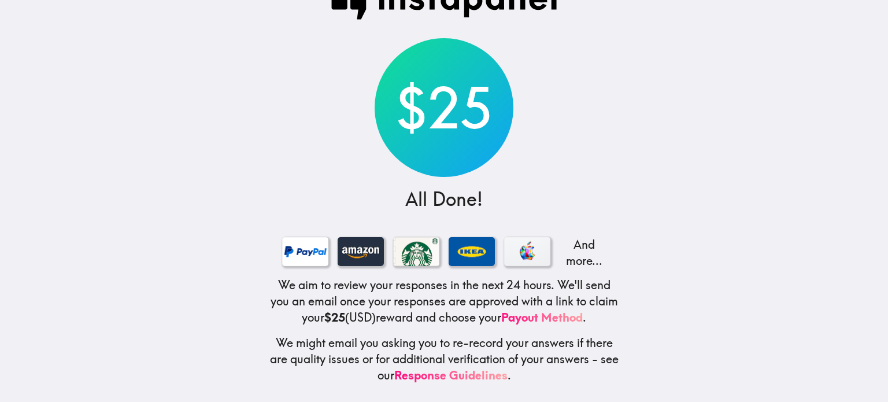
scroll to position [44, 0]
